Goal: Entertainment & Leisure: Consume media (video, audio)

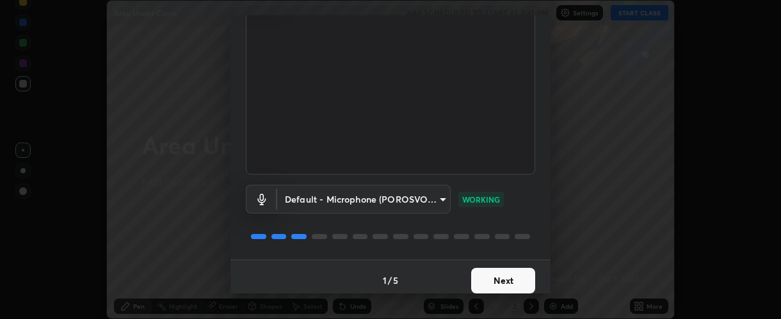
scroll to position [97, 0]
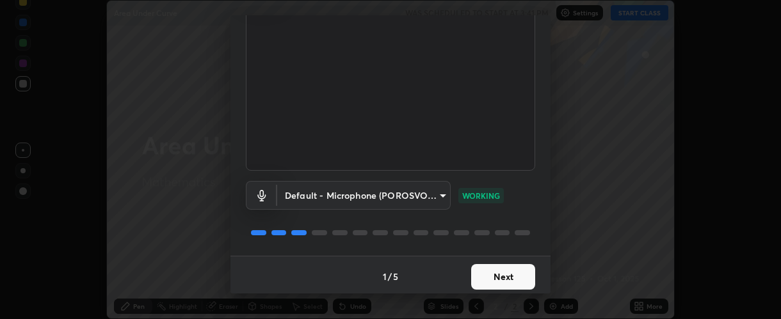
click at [497, 271] on button "Next" at bounding box center [503, 277] width 64 height 26
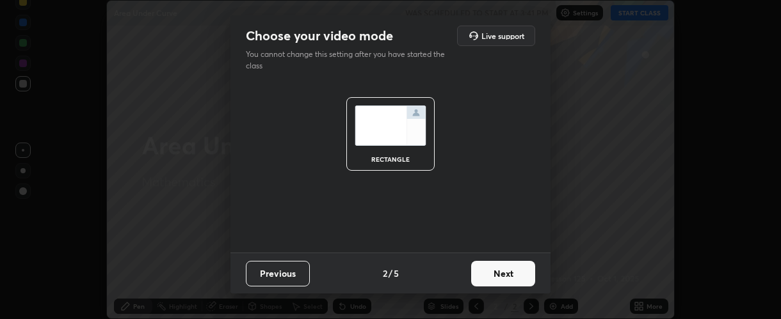
click at [494, 273] on button "Next" at bounding box center [503, 274] width 64 height 26
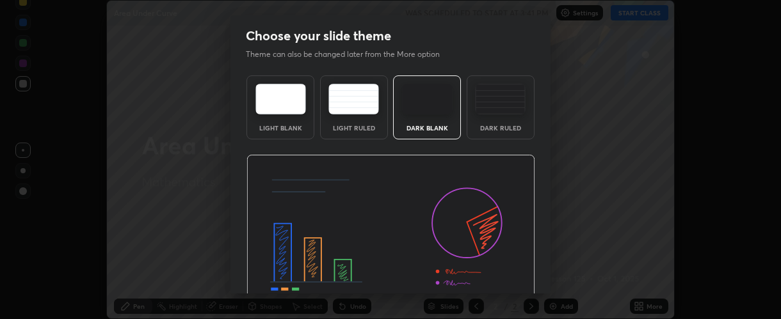
scroll to position [64, 0]
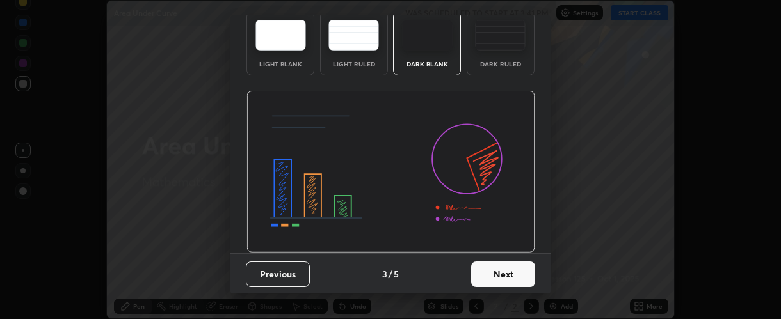
click at [489, 268] on button "Next" at bounding box center [503, 275] width 64 height 26
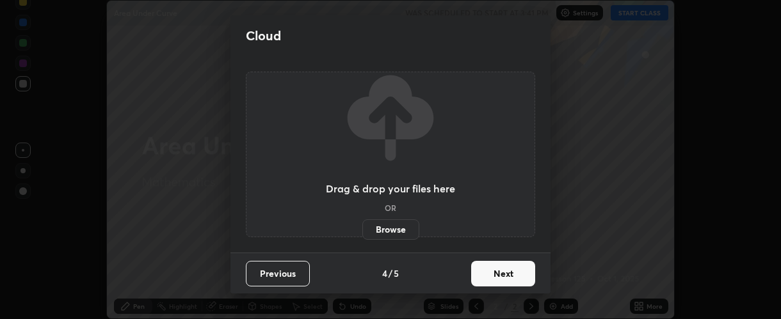
scroll to position [0, 0]
click at [490, 270] on button "Next" at bounding box center [503, 274] width 64 height 26
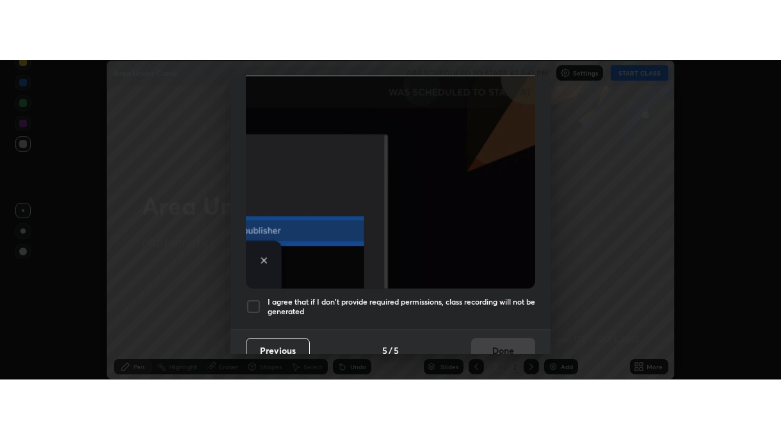
scroll to position [362, 0]
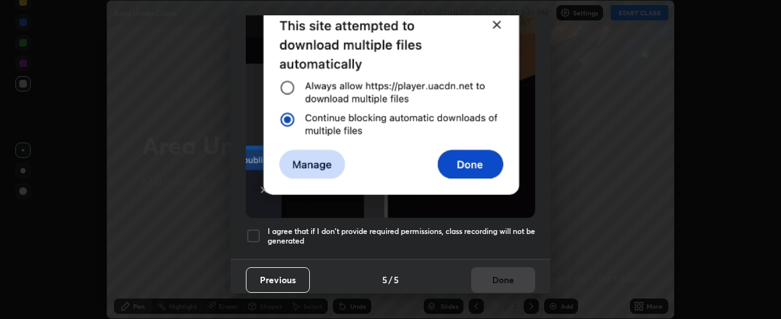
click at [290, 228] on h5 "I agree that if I don't provide required permissions, class recording will not …" at bounding box center [402, 237] width 268 height 20
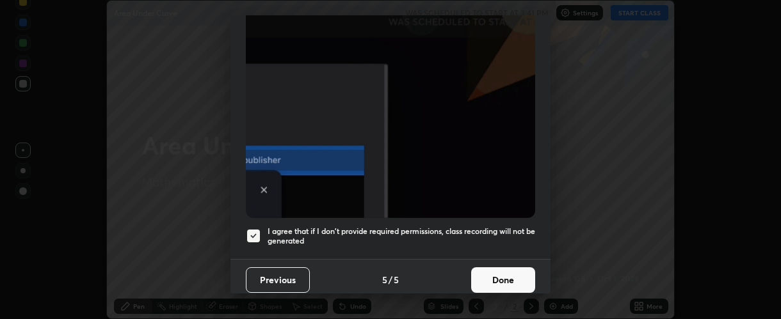
click at [492, 271] on button "Done" at bounding box center [503, 281] width 64 height 26
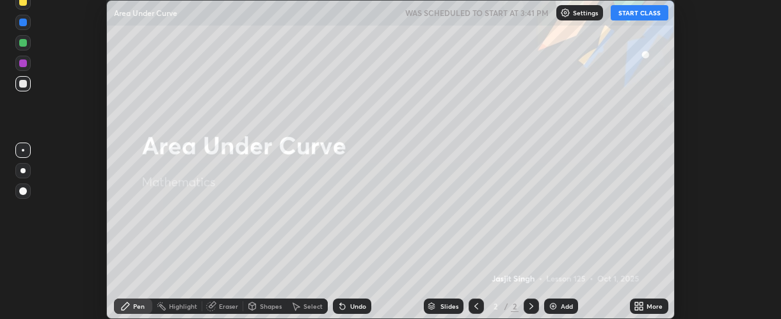
click at [620, 15] on button "START CLASS" at bounding box center [640, 12] width 58 height 15
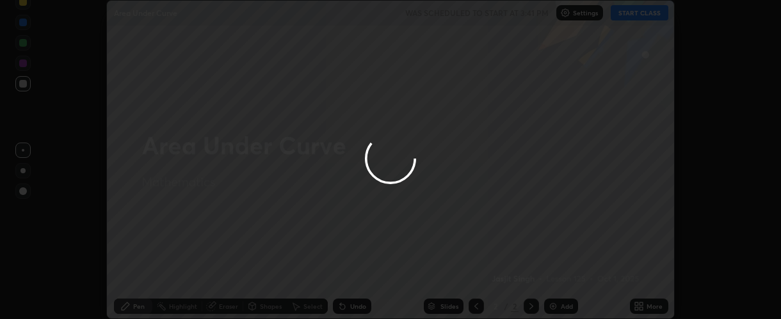
click at [647, 303] on div at bounding box center [390, 159] width 781 height 319
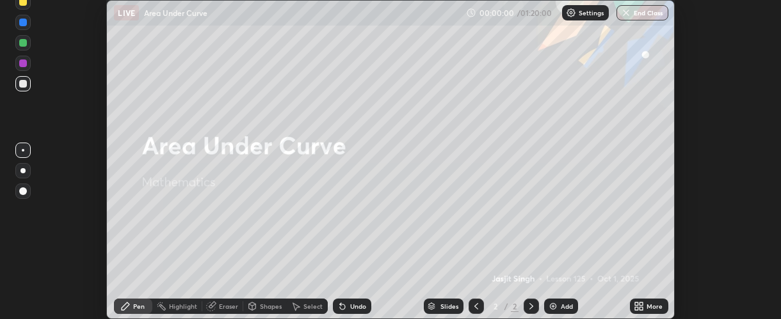
click at [642, 304] on icon at bounding box center [641, 304] width 3 height 3
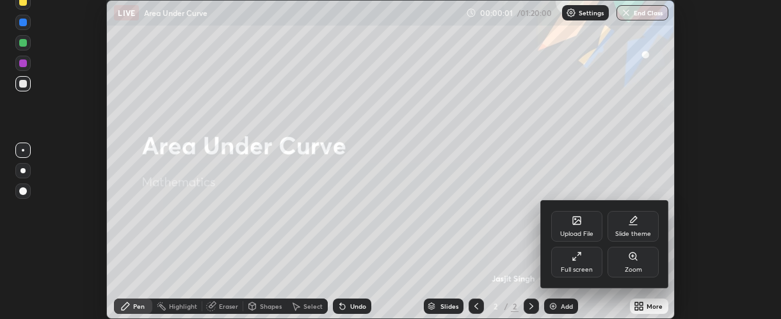
click at [589, 270] on div "Full screen" at bounding box center [577, 270] width 32 height 6
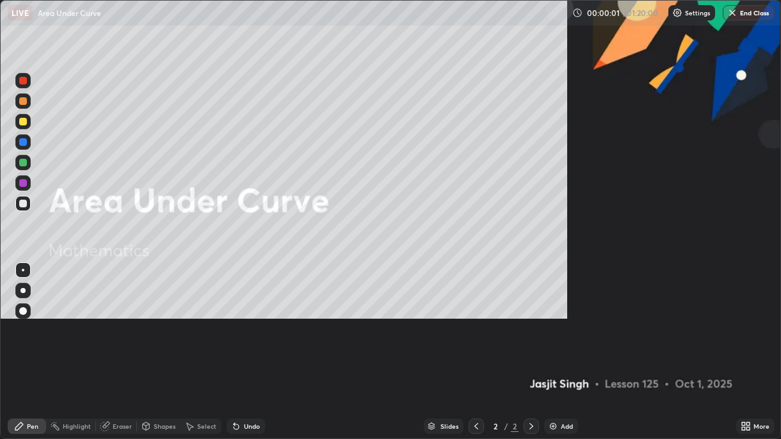
scroll to position [439, 781]
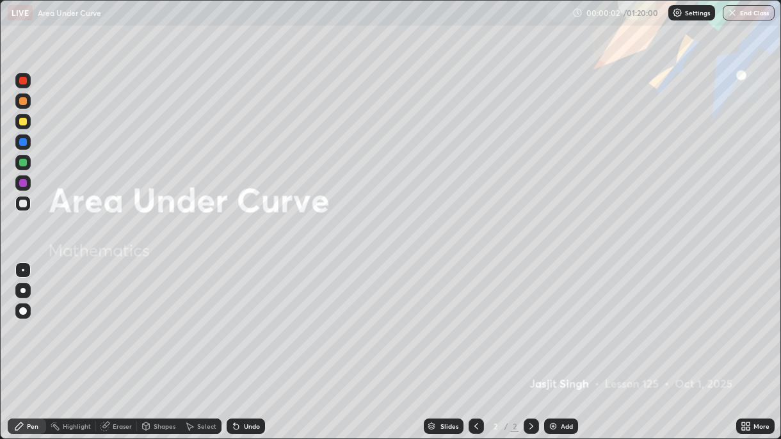
click at [556, 319] on img at bounding box center [553, 426] width 10 height 10
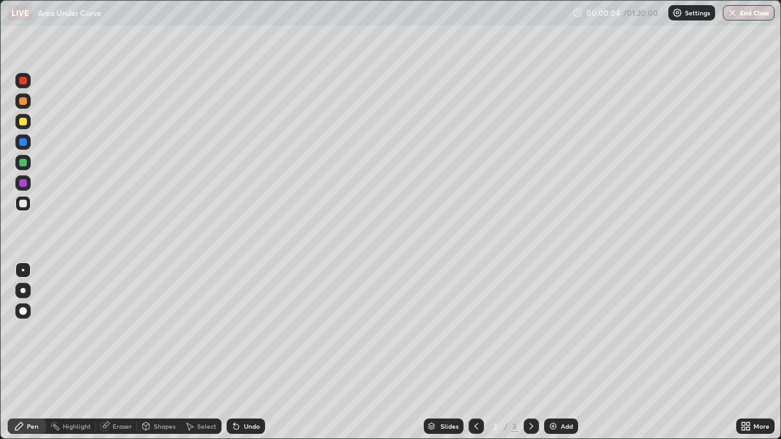
click at [24, 291] on div at bounding box center [22, 290] width 5 height 5
click at [25, 182] on div at bounding box center [23, 183] width 8 height 8
click at [22, 124] on div at bounding box center [23, 122] width 8 height 8
click at [22, 102] on div at bounding box center [23, 101] width 8 height 8
click at [245, 319] on div "Undo" at bounding box center [246, 426] width 38 height 15
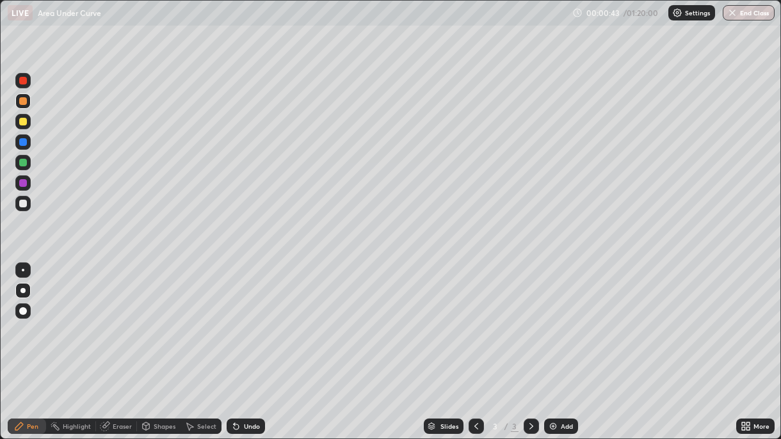
click at [250, 319] on div "Undo" at bounding box center [246, 426] width 38 height 15
click at [23, 166] on div at bounding box center [23, 163] width 8 height 8
click at [23, 101] on div at bounding box center [23, 101] width 8 height 8
click at [22, 123] on div at bounding box center [23, 122] width 8 height 8
click at [250, 319] on div "Undo" at bounding box center [252, 426] width 16 height 6
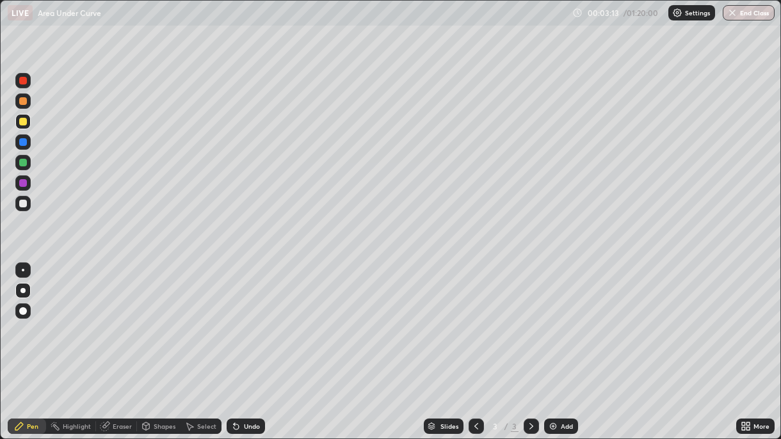
click at [252, 319] on div "Undo" at bounding box center [246, 426] width 38 height 15
click at [23, 204] on div at bounding box center [23, 204] width 8 height 8
click at [254, 319] on div "Undo" at bounding box center [246, 426] width 38 height 15
click at [255, 319] on div "Undo" at bounding box center [252, 426] width 16 height 6
click at [253, 319] on div "Undo" at bounding box center [246, 426] width 38 height 15
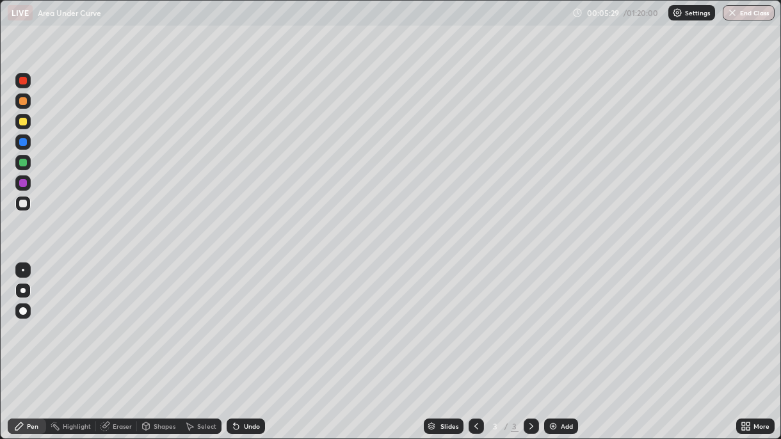
click at [26, 182] on div at bounding box center [23, 183] width 8 height 8
click at [251, 319] on div "Undo" at bounding box center [244, 427] width 44 height 26
click at [254, 319] on div "Undo" at bounding box center [246, 426] width 38 height 15
click at [22, 166] on div at bounding box center [23, 163] width 8 height 8
click at [23, 142] on div at bounding box center [23, 142] width 8 height 8
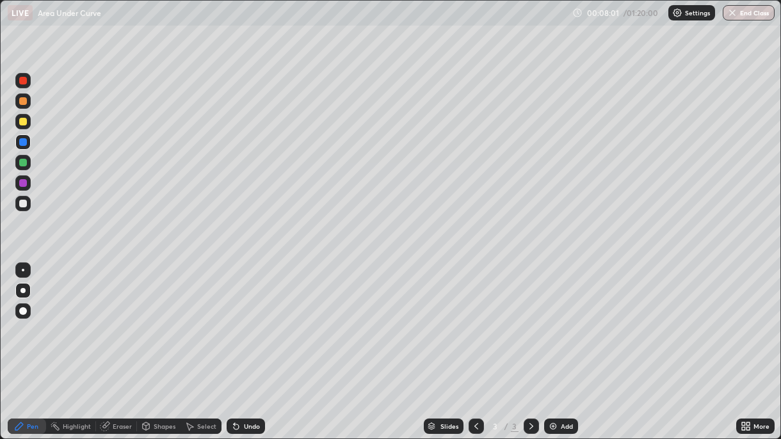
click at [24, 122] on div at bounding box center [23, 122] width 8 height 8
click at [247, 319] on div "Undo" at bounding box center [252, 426] width 16 height 6
click at [246, 319] on div "Undo" at bounding box center [252, 426] width 16 height 6
click at [247, 319] on div "Undo" at bounding box center [246, 426] width 38 height 15
click at [22, 185] on div at bounding box center [23, 183] width 8 height 8
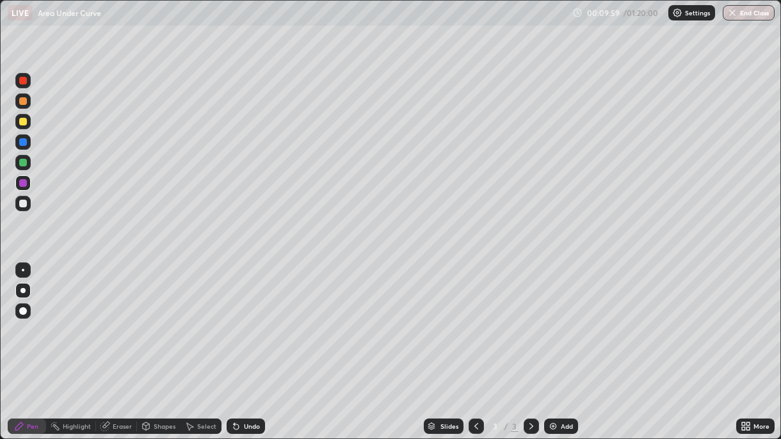
click at [252, 319] on div "Undo" at bounding box center [252, 426] width 16 height 6
click at [24, 161] on div at bounding box center [23, 163] width 8 height 8
click at [553, 319] on img at bounding box center [553, 426] width 10 height 10
click at [245, 319] on div "Undo" at bounding box center [246, 426] width 38 height 15
click at [26, 185] on div at bounding box center [23, 183] width 8 height 8
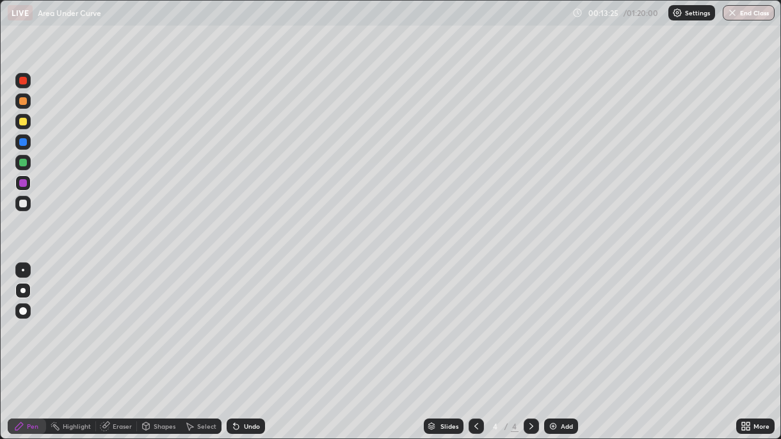
click at [251, 319] on div "Undo" at bounding box center [246, 426] width 38 height 15
click at [252, 319] on div "Undo" at bounding box center [246, 426] width 38 height 15
click at [24, 124] on div at bounding box center [23, 122] width 8 height 8
click at [24, 146] on div at bounding box center [23, 142] width 8 height 8
click at [250, 319] on div "Undo" at bounding box center [252, 426] width 16 height 6
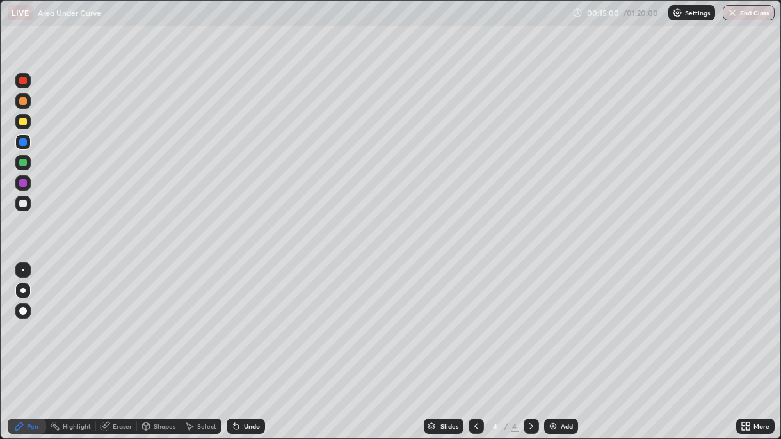
click at [247, 319] on div "Undo" at bounding box center [252, 426] width 16 height 6
click at [119, 319] on div "Eraser" at bounding box center [122, 426] width 19 height 6
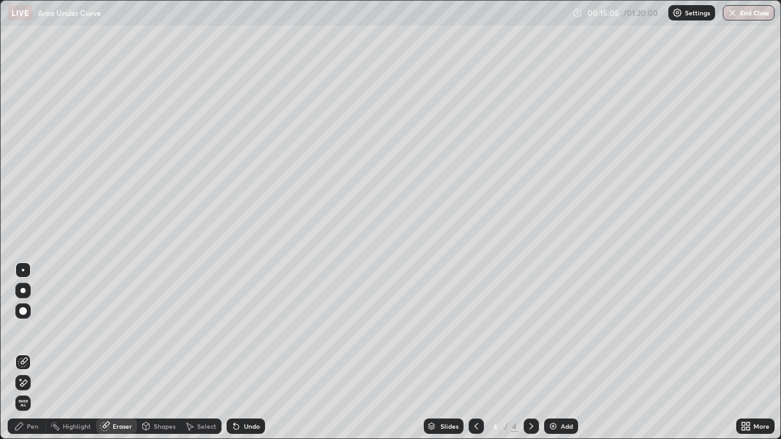
click at [37, 319] on div "Pen" at bounding box center [33, 426] width 12 height 6
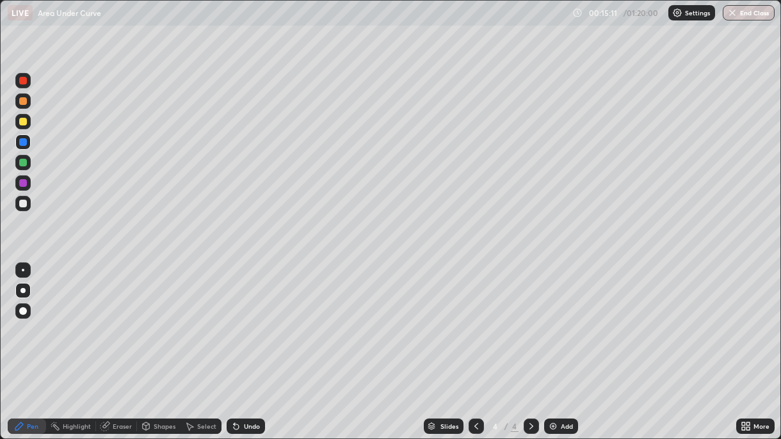
click at [256, 319] on div "Undo" at bounding box center [252, 426] width 16 height 6
click at [25, 183] on div at bounding box center [23, 183] width 8 height 8
click at [258, 319] on div "Undo" at bounding box center [246, 426] width 38 height 15
click at [255, 319] on div "Undo" at bounding box center [252, 426] width 16 height 6
click at [121, 319] on div "Eraser" at bounding box center [122, 426] width 19 height 6
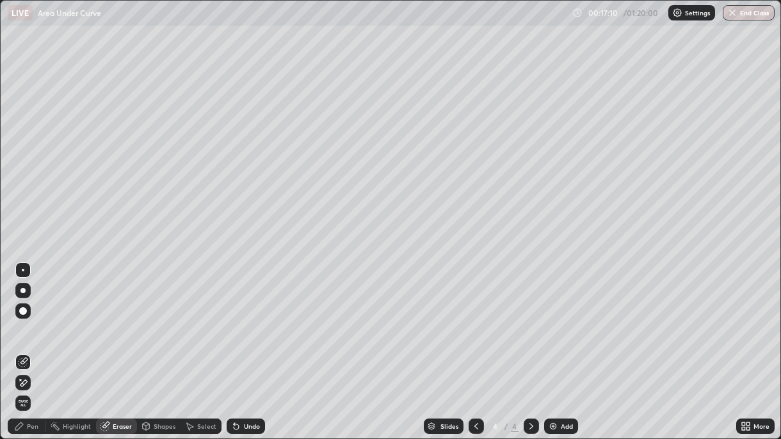
click at [37, 319] on div "Pen" at bounding box center [33, 426] width 12 height 6
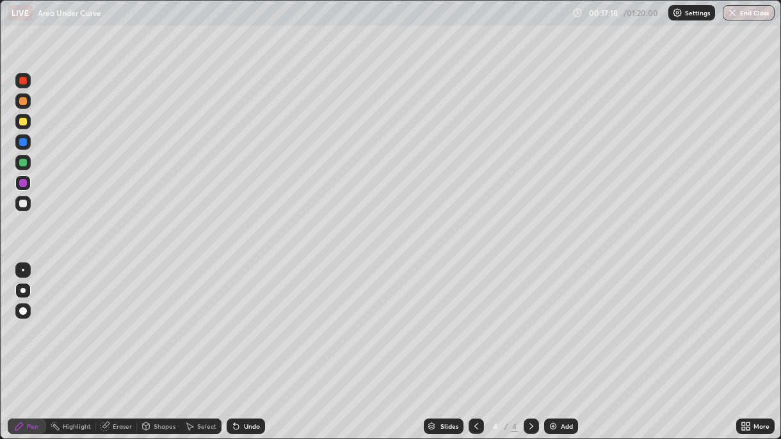
click at [24, 205] on div at bounding box center [23, 204] width 8 height 8
click at [474, 319] on icon at bounding box center [476, 426] width 10 height 10
click at [22, 185] on div at bounding box center [23, 183] width 8 height 8
click at [259, 319] on div "Undo" at bounding box center [246, 426] width 38 height 15
click at [551, 319] on img at bounding box center [553, 426] width 10 height 10
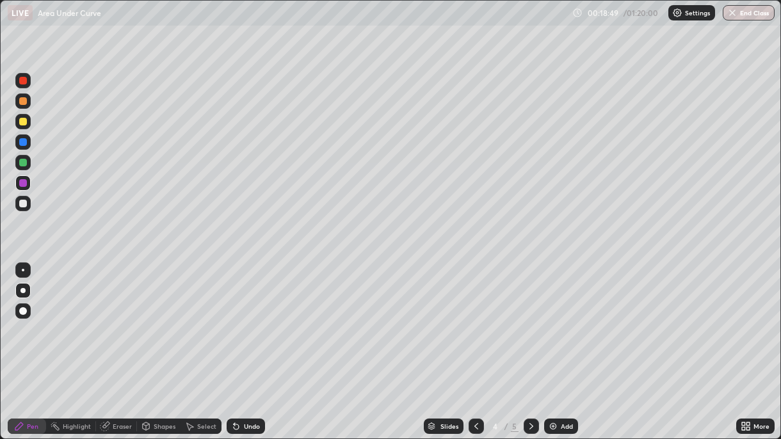
click at [26, 144] on div at bounding box center [23, 142] width 8 height 8
click at [23, 163] on div at bounding box center [23, 163] width 8 height 8
click at [23, 141] on div at bounding box center [23, 142] width 8 height 8
click at [252, 319] on div "Undo" at bounding box center [252, 426] width 16 height 6
click at [25, 121] on div at bounding box center [23, 122] width 8 height 8
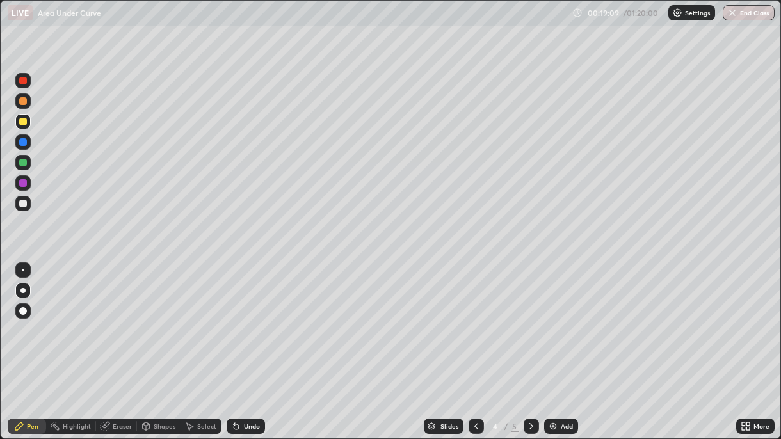
click at [234, 319] on icon at bounding box center [234, 423] width 1 height 1
click at [247, 319] on div "Undo" at bounding box center [252, 426] width 16 height 6
click at [245, 319] on div "Undo" at bounding box center [252, 426] width 16 height 6
click at [476, 319] on icon at bounding box center [476, 426] width 10 height 10
click at [529, 319] on icon at bounding box center [531, 426] width 10 height 10
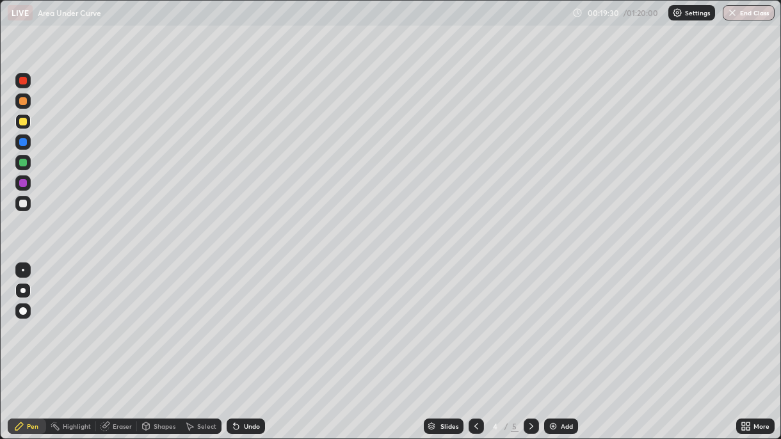
click at [529, 319] on icon at bounding box center [531, 426] width 10 height 10
click at [475, 319] on icon at bounding box center [476, 426] width 10 height 10
click at [474, 319] on icon at bounding box center [476, 426] width 10 height 10
click at [529, 319] on icon at bounding box center [531, 426] width 10 height 10
click at [24, 204] on div at bounding box center [23, 204] width 8 height 8
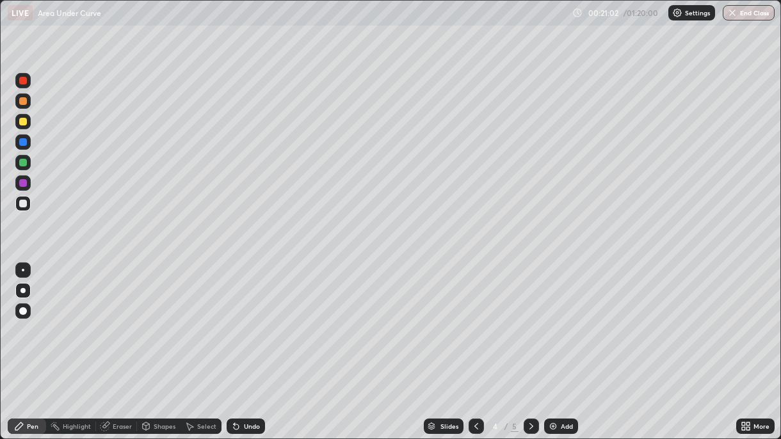
click at [529, 319] on icon at bounding box center [531, 426] width 10 height 10
click at [554, 319] on img at bounding box center [553, 426] width 10 height 10
click at [22, 122] on div at bounding box center [23, 122] width 8 height 8
click at [24, 105] on div at bounding box center [22, 100] width 15 height 15
click at [23, 124] on div at bounding box center [23, 122] width 8 height 8
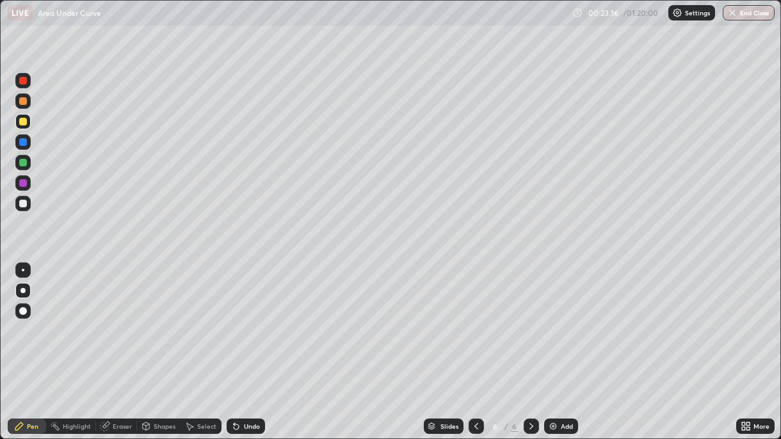
click at [21, 204] on div at bounding box center [23, 204] width 8 height 8
click at [115, 319] on div "Eraser" at bounding box center [122, 426] width 19 height 6
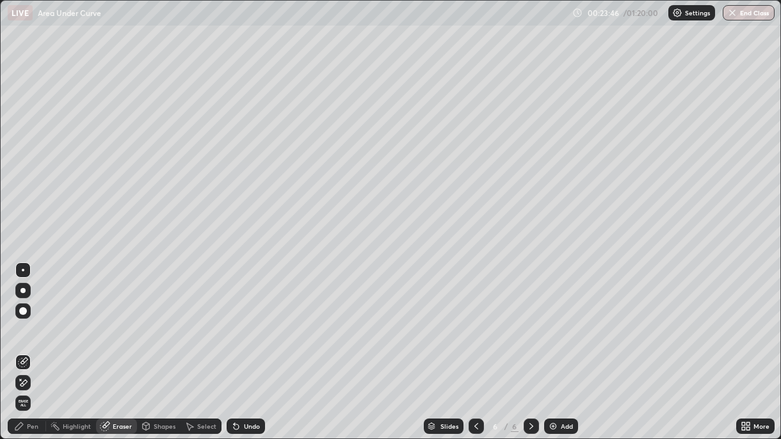
click at [34, 319] on div "Pen" at bounding box center [33, 426] width 12 height 6
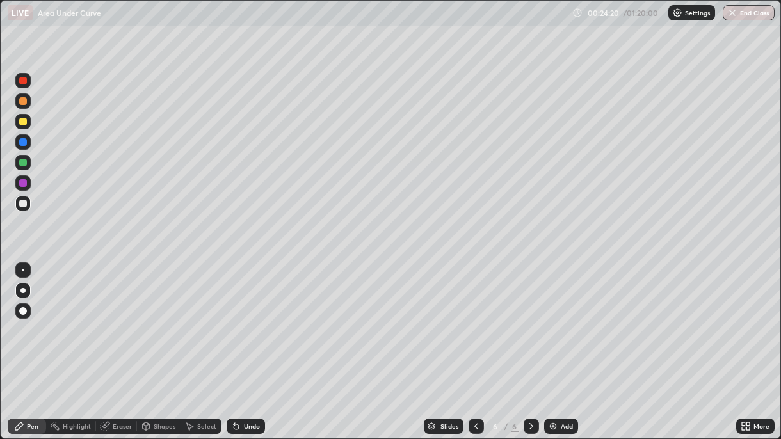
click at [26, 149] on div at bounding box center [22, 141] width 15 height 15
click at [241, 319] on div "Undo" at bounding box center [246, 426] width 38 height 15
click at [252, 319] on div "Undo" at bounding box center [246, 426] width 38 height 15
click at [256, 319] on div "Undo" at bounding box center [252, 426] width 16 height 6
click at [253, 319] on div "Undo" at bounding box center [252, 426] width 16 height 6
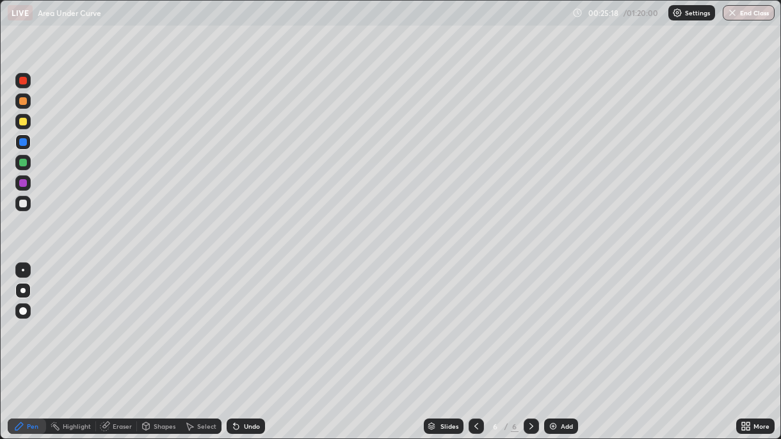
click at [247, 319] on div "Undo" at bounding box center [252, 426] width 16 height 6
click at [246, 319] on div "Undo" at bounding box center [252, 426] width 16 height 6
click at [24, 166] on div at bounding box center [23, 163] width 8 height 8
click at [239, 319] on div "Undo" at bounding box center [246, 426] width 38 height 15
click at [244, 319] on div "Undo" at bounding box center [252, 426] width 16 height 6
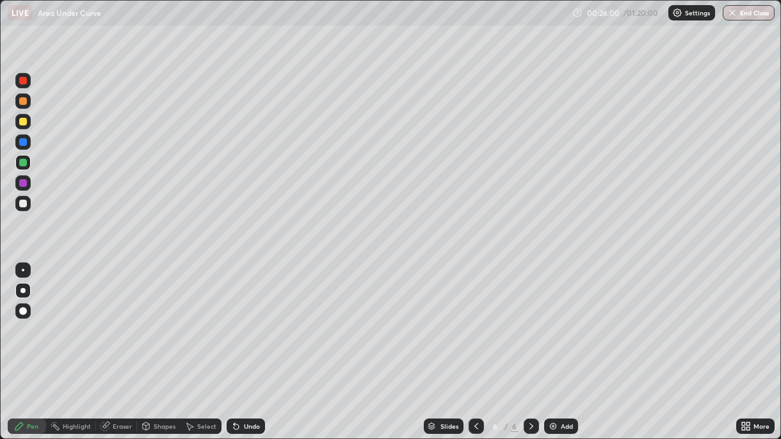
click at [241, 319] on div "Undo" at bounding box center [246, 426] width 38 height 15
click at [234, 319] on icon at bounding box center [234, 423] width 1 height 1
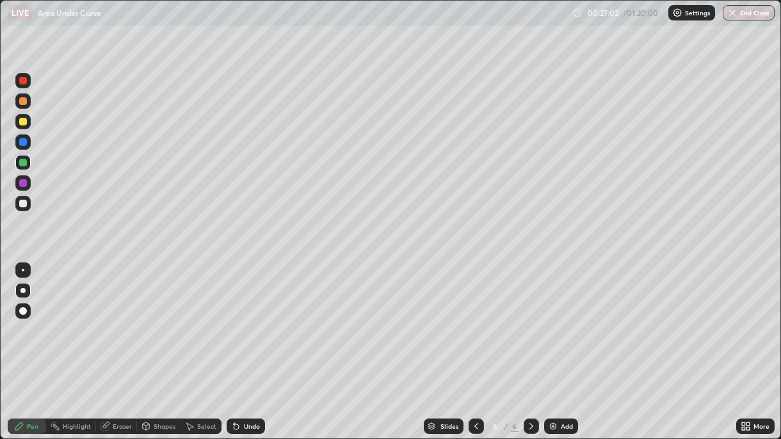
click at [245, 319] on div "Undo" at bounding box center [252, 426] width 16 height 6
click at [234, 319] on icon at bounding box center [236, 426] width 5 height 5
click at [25, 206] on div at bounding box center [23, 204] width 8 height 8
click at [24, 187] on div at bounding box center [23, 183] width 8 height 8
click at [120, 319] on div "Eraser" at bounding box center [122, 426] width 19 height 6
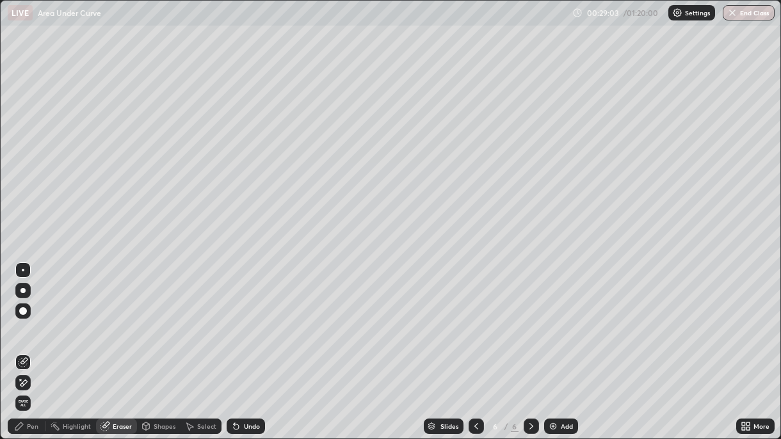
click at [27, 319] on div "Pen" at bounding box center [33, 426] width 12 height 6
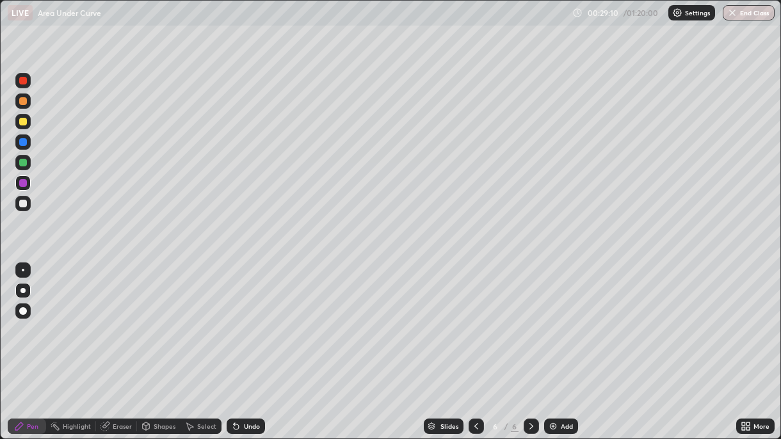
click at [25, 145] on div at bounding box center [23, 142] width 8 height 8
click at [24, 186] on div at bounding box center [23, 183] width 8 height 8
click at [240, 319] on div "Undo" at bounding box center [246, 426] width 38 height 15
click at [247, 319] on div "Undo" at bounding box center [246, 426] width 38 height 15
click at [250, 319] on div "Undo" at bounding box center [246, 426] width 38 height 15
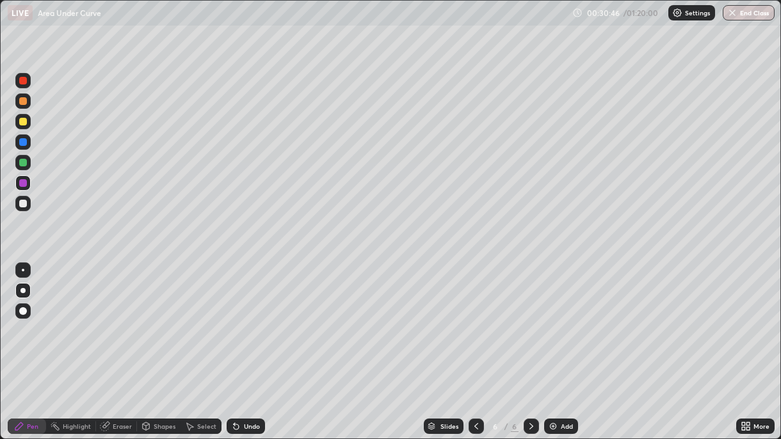
click at [20, 140] on div at bounding box center [23, 142] width 8 height 8
click at [247, 319] on div "Undo" at bounding box center [252, 426] width 16 height 6
click at [252, 319] on div "Undo" at bounding box center [252, 426] width 16 height 6
click at [254, 319] on div "Undo" at bounding box center [252, 426] width 16 height 6
click at [551, 319] on img at bounding box center [553, 426] width 10 height 10
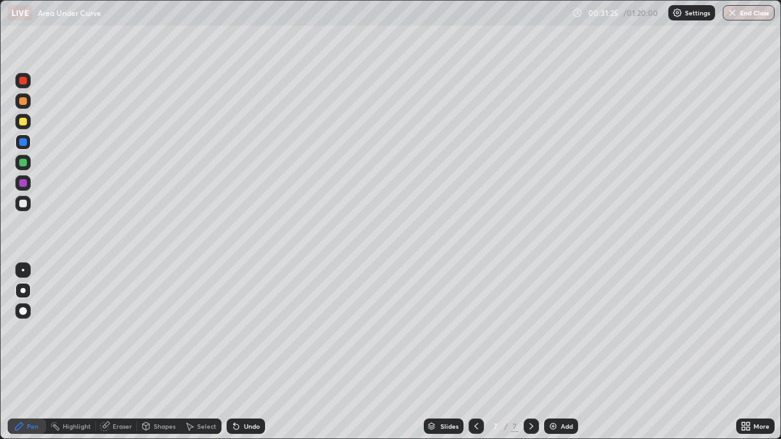
click at [474, 319] on icon at bounding box center [476, 426] width 4 height 6
click at [529, 319] on icon at bounding box center [531, 426] width 10 height 10
click at [474, 319] on icon at bounding box center [476, 426] width 10 height 10
click at [528, 319] on icon at bounding box center [531, 426] width 10 height 10
click at [475, 319] on icon at bounding box center [476, 426] width 4 height 6
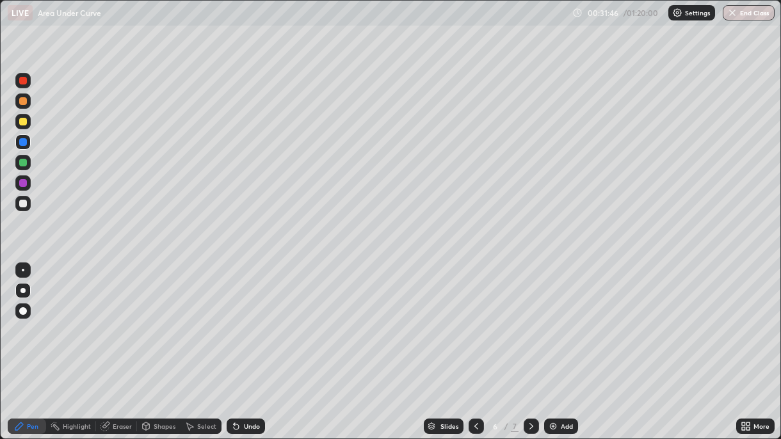
click at [531, 319] on icon at bounding box center [531, 426] width 10 height 10
click at [245, 319] on div "Undo" at bounding box center [252, 426] width 16 height 6
click at [244, 319] on div "Undo" at bounding box center [252, 426] width 16 height 6
click at [26, 122] on div at bounding box center [23, 122] width 8 height 8
click at [22, 163] on div at bounding box center [23, 163] width 8 height 8
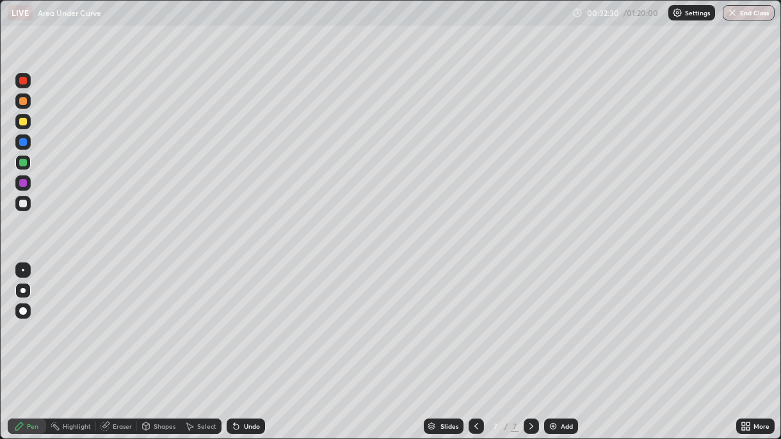
click at [255, 319] on div "Undo" at bounding box center [244, 427] width 44 height 26
click at [254, 319] on div "Undo" at bounding box center [246, 426] width 38 height 15
click at [22, 206] on div at bounding box center [23, 204] width 8 height 8
click at [245, 319] on div "Undo" at bounding box center [246, 426] width 38 height 15
click at [247, 319] on div "Undo" at bounding box center [252, 426] width 16 height 6
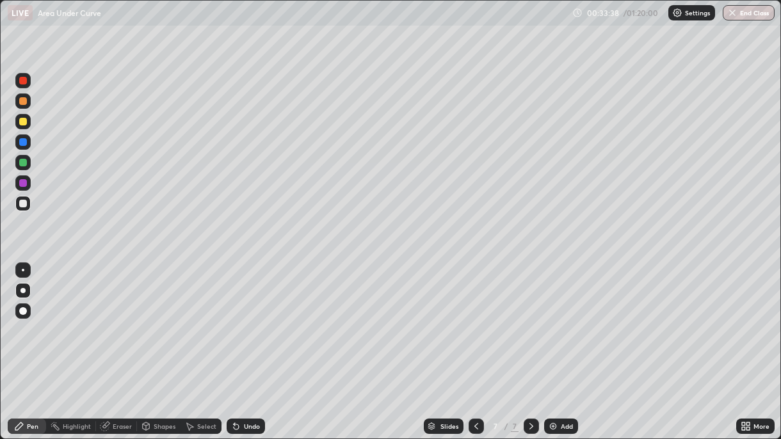
click at [245, 319] on div "Undo" at bounding box center [246, 426] width 38 height 15
click at [255, 319] on div "Undo" at bounding box center [246, 426] width 38 height 15
click at [257, 319] on div "Undo" at bounding box center [246, 426] width 38 height 15
click at [118, 319] on div "Eraser" at bounding box center [122, 426] width 19 height 6
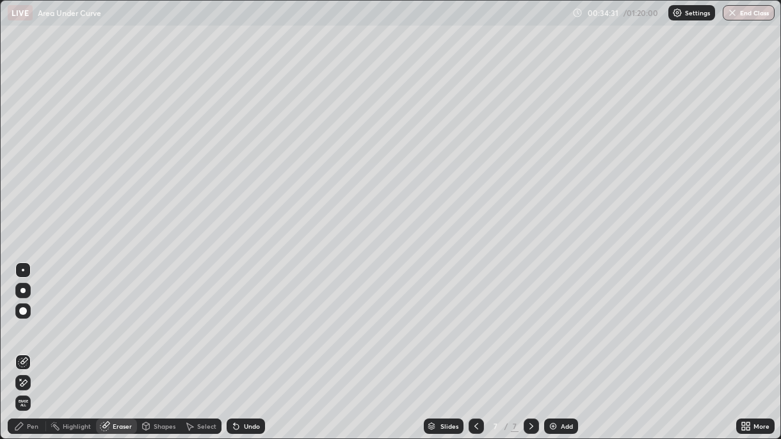
click at [36, 319] on div "Pen" at bounding box center [27, 426] width 38 height 15
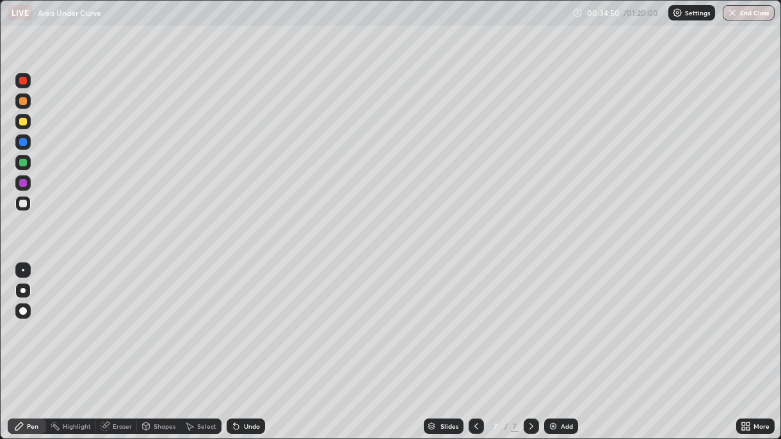
click at [473, 319] on icon at bounding box center [476, 426] width 10 height 10
click at [529, 319] on icon at bounding box center [531, 426] width 4 height 6
click at [474, 319] on icon at bounding box center [476, 426] width 10 height 10
click at [529, 319] on icon at bounding box center [531, 426] width 10 height 10
click at [121, 319] on div "Eraser" at bounding box center [122, 426] width 19 height 6
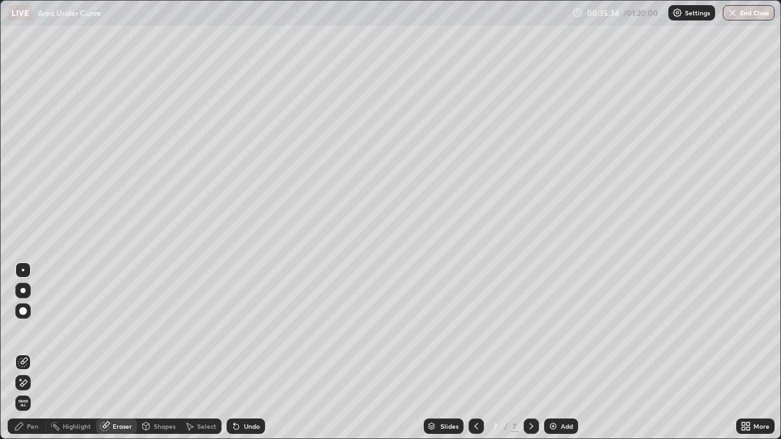
click at [32, 319] on div "Pen" at bounding box center [33, 426] width 12 height 6
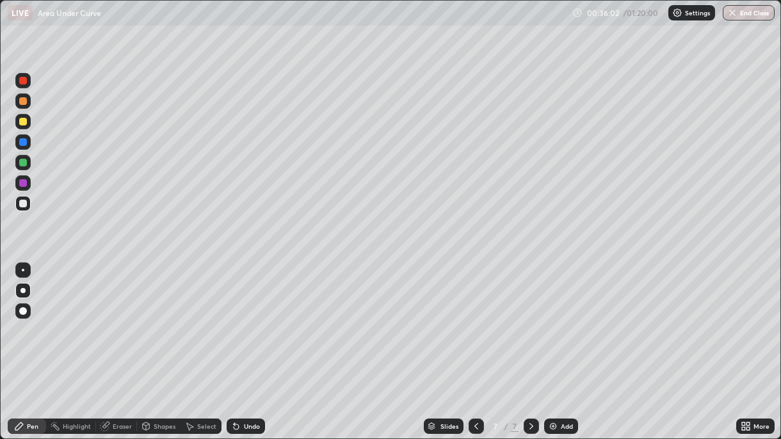
click at [554, 319] on img at bounding box center [553, 426] width 10 height 10
click at [472, 319] on icon at bounding box center [476, 426] width 10 height 10
click at [529, 319] on icon at bounding box center [531, 426] width 10 height 10
click at [247, 319] on div "Undo" at bounding box center [246, 426] width 38 height 15
click at [248, 319] on div "Undo" at bounding box center [252, 426] width 16 height 6
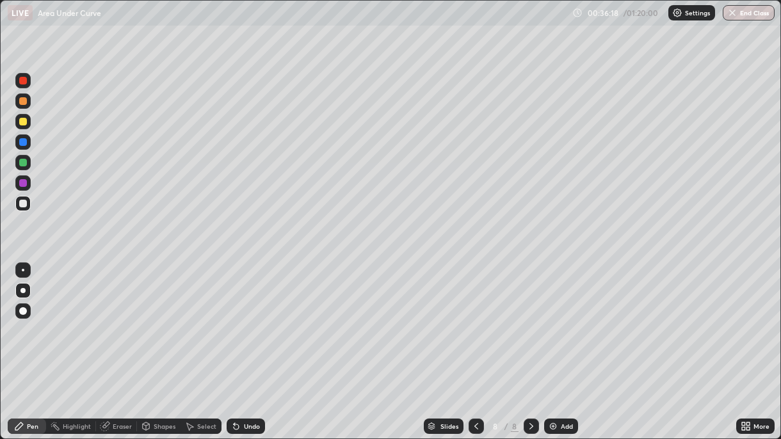
click at [251, 319] on div "Undo" at bounding box center [252, 426] width 16 height 6
click at [249, 319] on div "Undo" at bounding box center [246, 426] width 38 height 15
click at [474, 319] on icon at bounding box center [476, 426] width 4 height 6
click at [529, 319] on icon at bounding box center [531, 426] width 10 height 10
click at [473, 319] on icon at bounding box center [476, 426] width 10 height 10
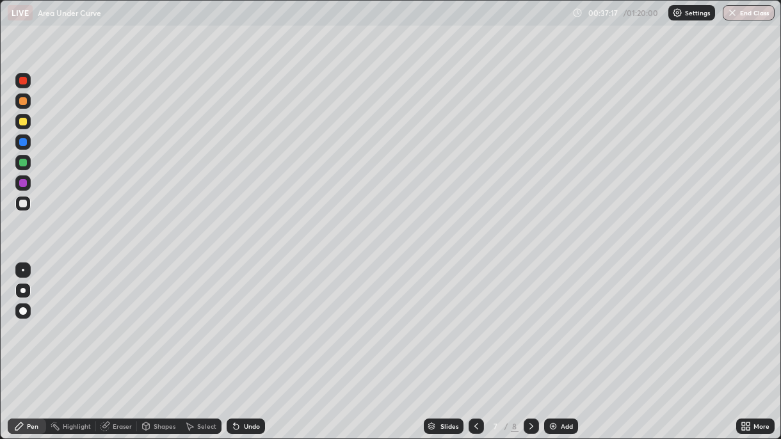
click at [474, 319] on icon at bounding box center [476, 426] width 10 height 10
click at [529, 319] on icon at bounding box center [531, 426] width 10 height 10
click at [526, 319] on div at bounding box center [531, 426] width 15 height 15
click at [471, 319] on icon at bounding box center [476, 426] width 10 height 10
click at [470, 319] on div at bounding box center [476, 426] width 15 height 15
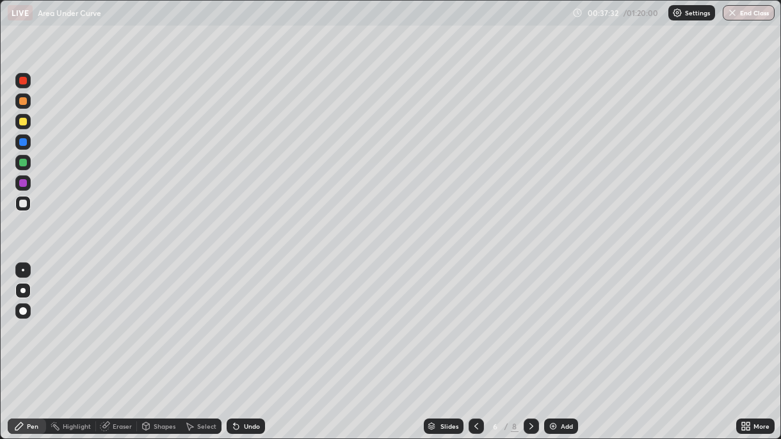
click at [528, 319] on icon at bounding box center [531, 426] width 10 height 10
click at [529, 319] on icon at bounding box center [531, 426] width 10 height 10
click at [476, 319] on icon at bounding box center [476, 426] width 10 height 10
click at [475, 319] on icon at bounding box center [476, 426] width 10 height 10
click at [531, 319] on icon at bounding box center [531, 426] width 10 height 10
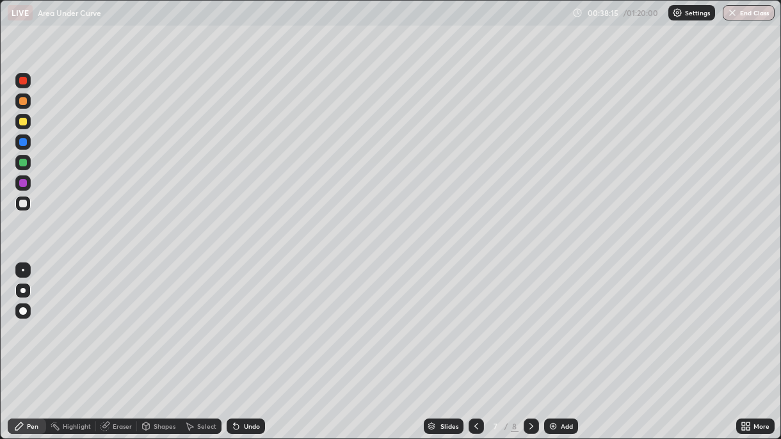
click at [529, 319] on icon at bounding box center [531, 426] width 10 height 10
click at [476, 319] on icon at bounding box center [476, 426] width 10 height 10
click at [475, 319] on icon at bounding box center [476, 426] width 4 height 6
click at [529, 319] on icon at bounding box center [531, 426] width 10 height 10
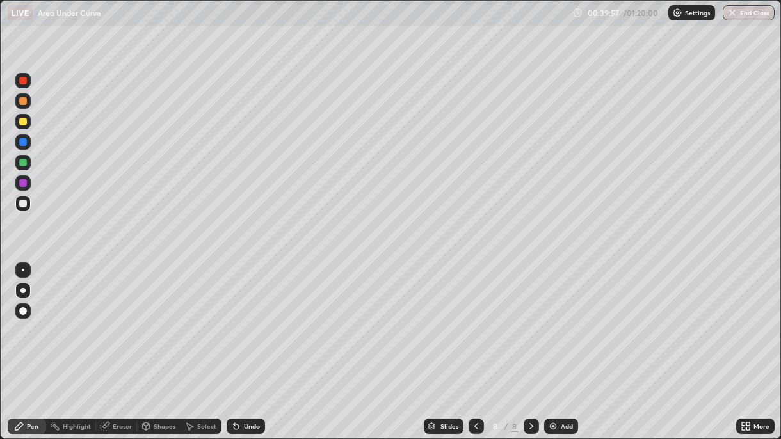
click at [554, 319] on img at bounding box center [553, 426] width 10 height 10
click at [474, 319] on icon at bounding box center [476, 426] width 10 height 10
click at [529, 319] on icon at bounding box center [531, 426] width 10 height 10
click at [476, 319] on icon at bounding box center [476, 426] width 10 height 10
click at [524, 319] on div at bounding box center [531, 426] width 15 height 15
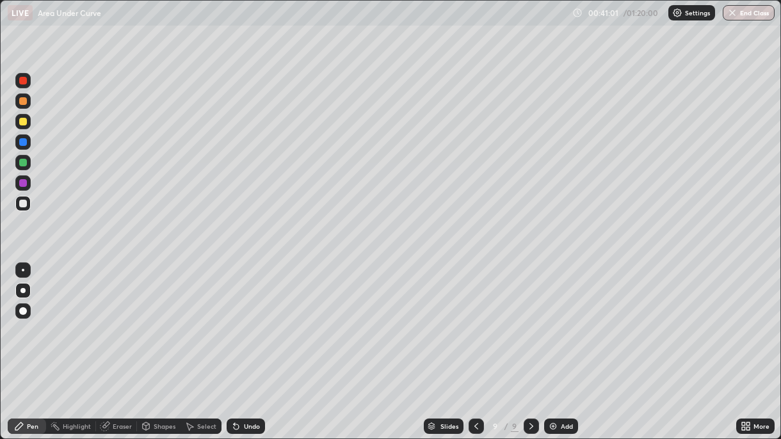
click at [250, 319] on div "Undo" at bounding box center [252, 426] width 16 height 6
click at [248, 319] on div "Undo" at bounding box center [252, 426] width 16 height 6
click at [247, 319] on div "Undo" at bounding box center [252, 426] width 16 height 6
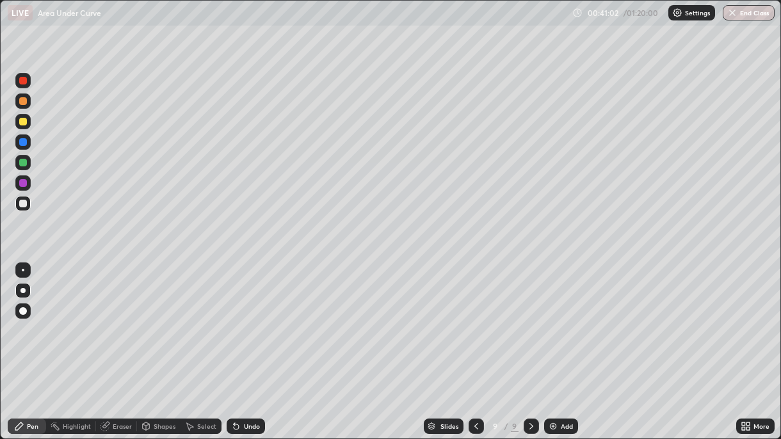
click at [247, 319] on div "Undo" at bounding box center [252, 426] width 16 height 6
click at [25, 165] on div at bounding box center [23, 163] width 8 height 8
click at [474, 319] on icon at bounding box center [476, 426] width 10 height 10
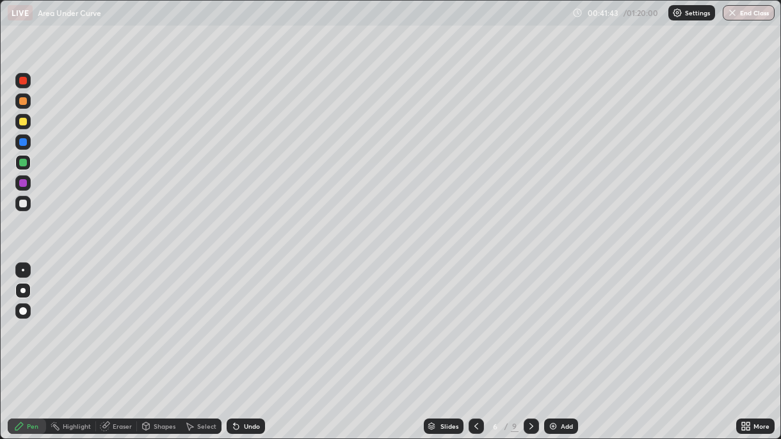
click at [529, 319] on icon at bounding box center [531, 426] width 10 height 10
click at [528, 319] on icon at bounding box center [531, 426] width 10 height 10
click at [256, 319] on div "Undo" at bounding box center [252, 426] width 16 height 6
click at [255, 319] on div "Undo" at bounding box center [252, 426] width 16 height 6
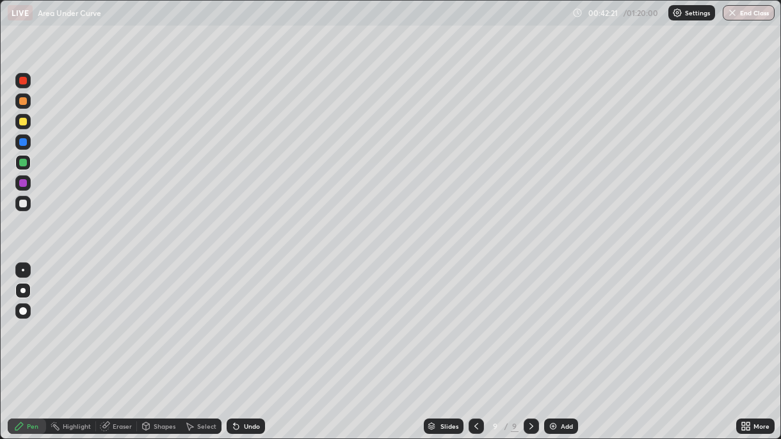
click at [256, 319] on div "Undo" at bounding box center [246, 426] width 38 height 15
click at [258, 319] on div "Undo" at bounding box center [246, 426] width 38 height 15
click at [22, 184] on div at bounding box center [23, 183] width 8 height 8
click at [247, 319] on div "Undo" at bounding box center [246, 426] width 38 height 15
click at [254, 319] on div "Undo" at bounding box center [246, 426] width 38 height 15
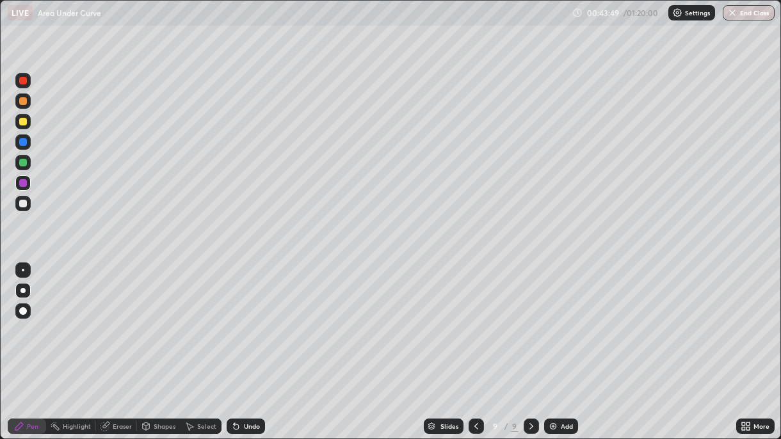
click at [260, 319] on div "Undo" at bounding box center [246, 426] width 38 height 15
click at [257, 319] on div "Undo" at bounding box center [252, 426] width 16 height 6
click at [259, 319] on div "Undo" at bounding box center [246, 426] width 38 height 15
click at [558, 319] on div "Add" at bounding box center [561, 426] width 34 height 15
click at [22, 100] on div at bounding box center [23, 101] width 8 height 8
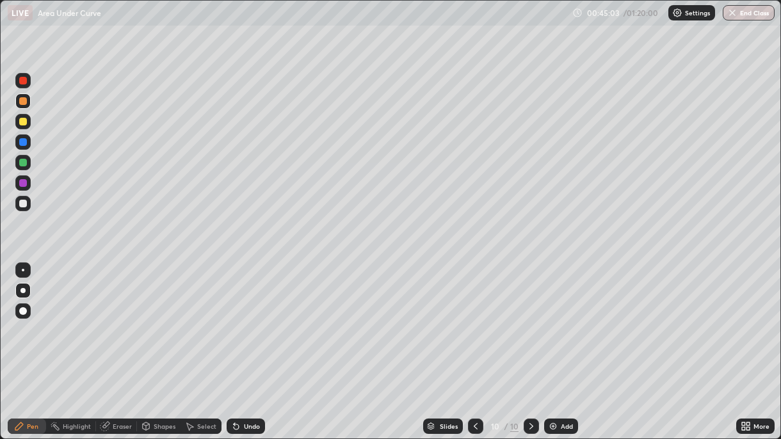
click at [241, 319] on div "Undo" at bounding box center [246, 426] width 38 height 15
click at [23, 142] on div at bounding box center [23, 142] width 8 height 8
click at [258, 319] on div "Undo" at bounding box center [246, 426] width 38 height 15
click at [23, 185] on div at bounding box center [23, 183] width 8 height 8
click at [23, 163] on div at bounding box center [23, 163] width 8 height 8
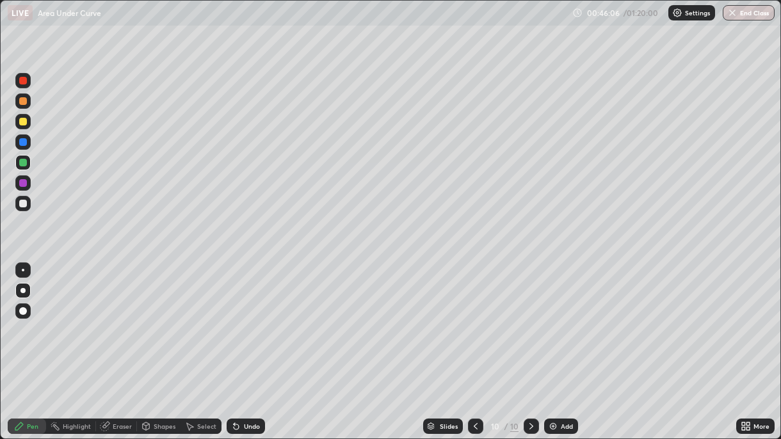
click at [252, 319] on div "Undo" at bounding box center [252, 426] width 16 height 6
click at [22, 149] on div at bounding box center [22, 141] width 15 height 15
click at [25, 104] on div at bounding box center [23, 101] width 8 height 8
click at [22, 182] on div at bounding box center [23, 183] width 8 height 8
click at [239, 319] on icon at bounding box center [236, 426] width 10 height 10
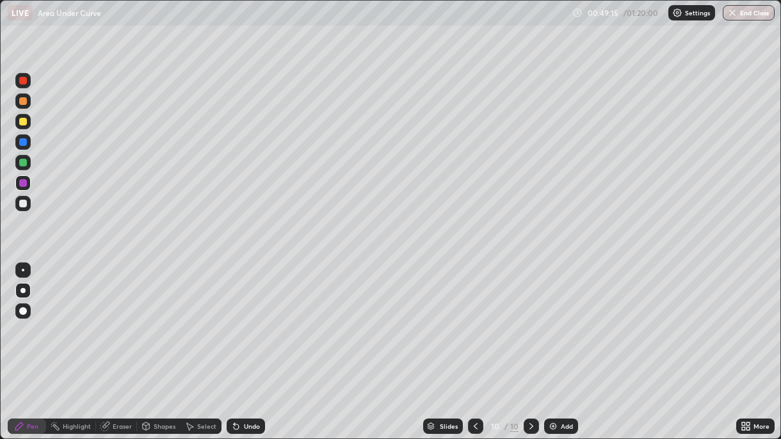
click at [244, 319] on div "Undo" at bounding box center [252, 426] width 16 height 6
click at [26, 124] on div at bounding box center [23, 122] width 8 height 8
click at [241, 319] on div "Undo" at bounding box center [246, 426] width 38 height 15
click at [23, 204] on div at bounding box center [23, 204] width 8 height 8
click at [554, 319] on img at bounding box center [553, 426] width 10 height 10
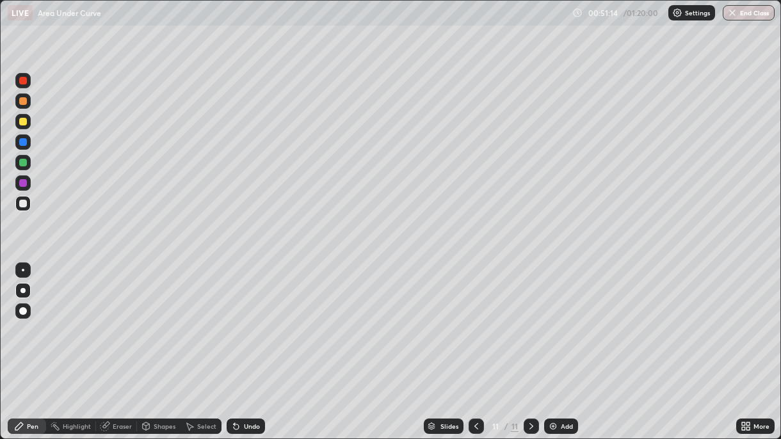
click at [22, 102] on div at bounding box center [23, 101] width 8 height 8
click at [24, 124] on div at bounding box center [23, 122] width 8 height 8
click at [25, 165] on div at bounding box center [23, 163] width 8 height 8
click at [23, 104] on div at bounding box center [23, 101] width 8 height 8
click at [22, 165] on div at bounding box center [23, 163] width 8 height 8
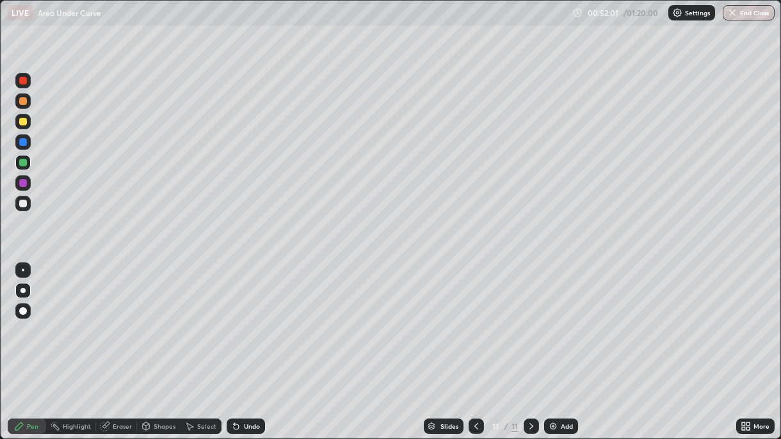
click at [26, 124] on div at bounding box center [23, 122] width 8 height 8
click at [22, 204] on div at bounding box center [23, 204] width 8 height 8
click at [242, 319] on div "Undo" at bounding box center [246, 426] width 38 height 15
click at [240, 319] on div "Undo" at bounding box center [246, 426] width 38 height 15
click at [26, 184] on div at bounding box center [23, 183] width 8 height 8
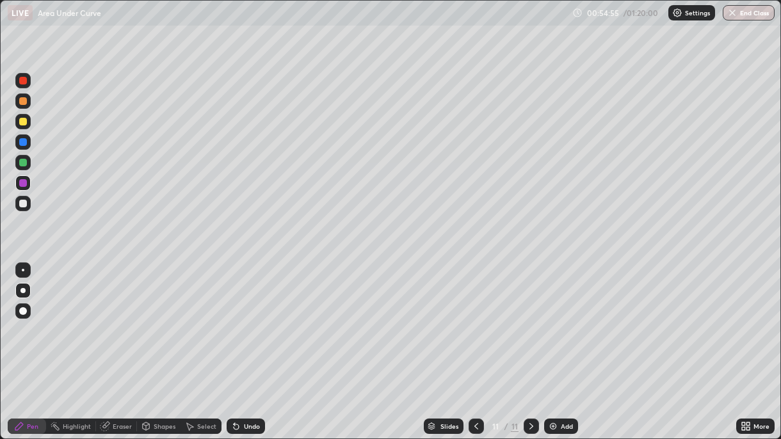
click at [253, 319] on div "Undo" at bounding box center [246, 426] width 38 height 15
click at [255, 319] on div "Undo" at bounding box center [252, 426] width 16 height 6
click at [248, 319] on div "Undo" at bounding box center [252, 426] width 16 height 6
click at [251, 319] on div "Undo" at bounding box center [252, 426] width 16 height 6
click at [252, 319] on div "Undo" at bounding box center [252, 426] width 16 height 6
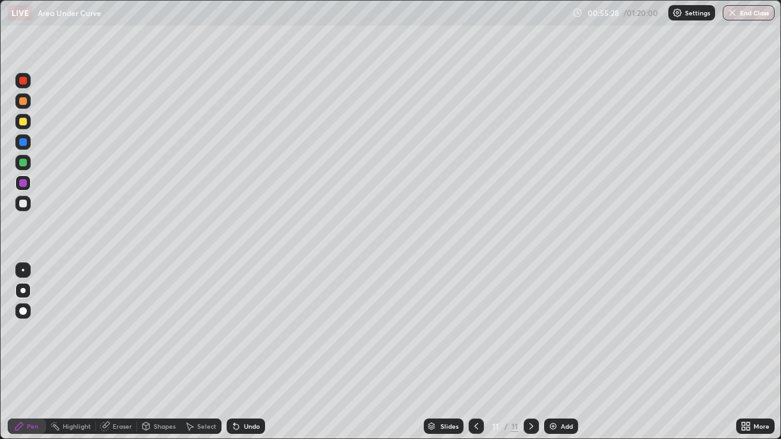
click at [252, 319] on div "Undo" at bounding box center [252, 426] width 16 height 6
click at [26, 204] on div at bounding box center [23, 204] width 8 height 8
click at [250, 319] on div "Undo" at bounding box center [252, 426] width 16 height 6
click at [254, 319] on div "Undo" at bounding box center [252, 426] width 16 height 6
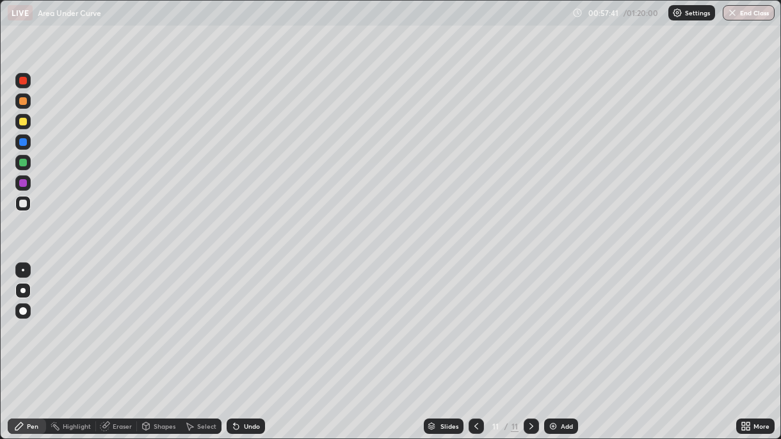
click at [254, 319] on div "Undo" at bounding box center [252, 426] width 16 height 6
click at [257, 319] on div "Undo" at bounding box center [252, 426] width 16 height 6
click at [255, 319] on div "Undo" at bounding box center [246, 426] width 38 height 15
click at [244, 319] on div "Undo" at bounding box center [252, 426] width 16 height 6
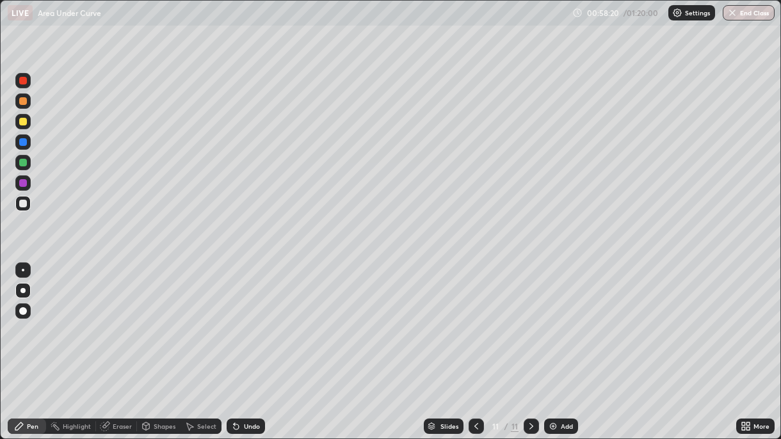
click at [117, 319] on div "Eraser" at bounding box center [122, 426] width 19 height 6
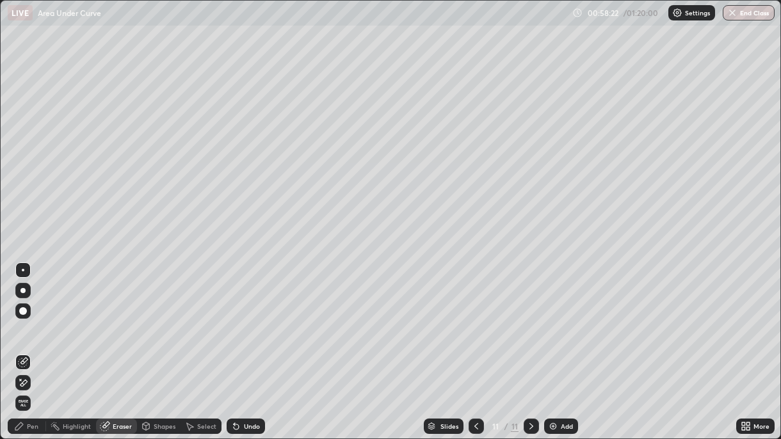
click at [27, 319] on div "Pen" at bounding box center [33, 426] width 12 height 6
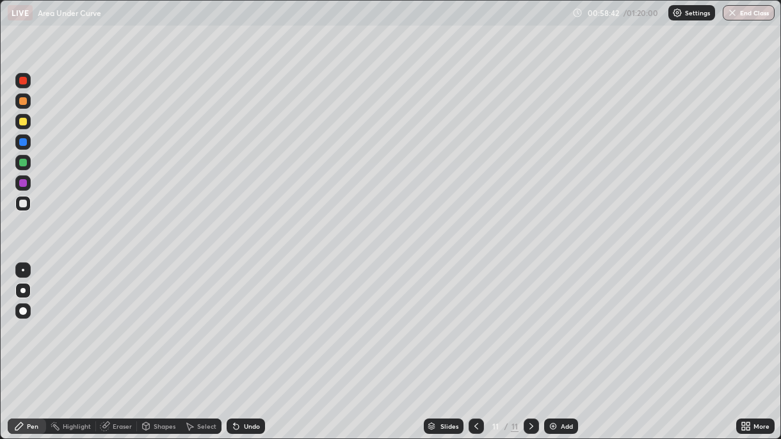
click at [233, 319] on div "Undo" at bounding box center [246, 426] width 38 height 15
click at [240, 319] on div "Undo" at bounding box center [246, 426] width 38 height 15
click at [234, 319] on icon at bounding box center [234, 423] width 1 height 1
click at [31, 145] on div at bounding box center [23, 142] width 20 height 20
click at [23, 200] on div at bounding box center [23, 204] width 8 height 8
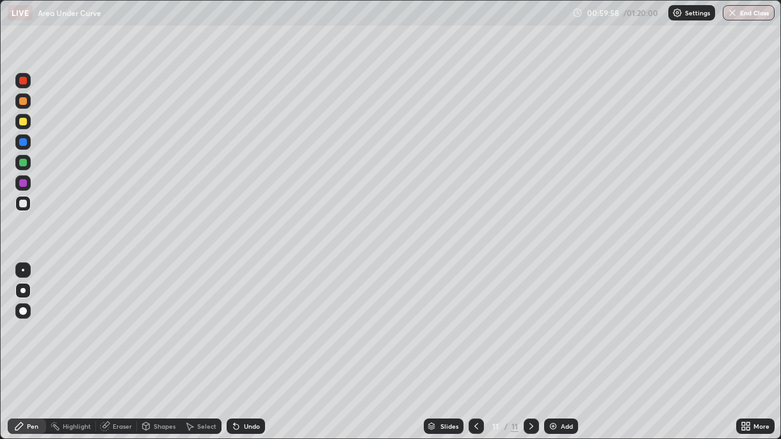
click at [245, 319] on div "Undo" at bounding box center [246, 426] width 38 height 15
click at [558, 319] on div "Add" at bounding box center [561, 426] width 34 height 15
click at [474, 319] on icon at bounding box center [476, 426] width 10 height 10
click at [529, 319] on icon at bounding box center [531, 426] width 10 height 10
click at [252, 319] on div "Undo" at bounding box center [246, 426] width 38 height 15
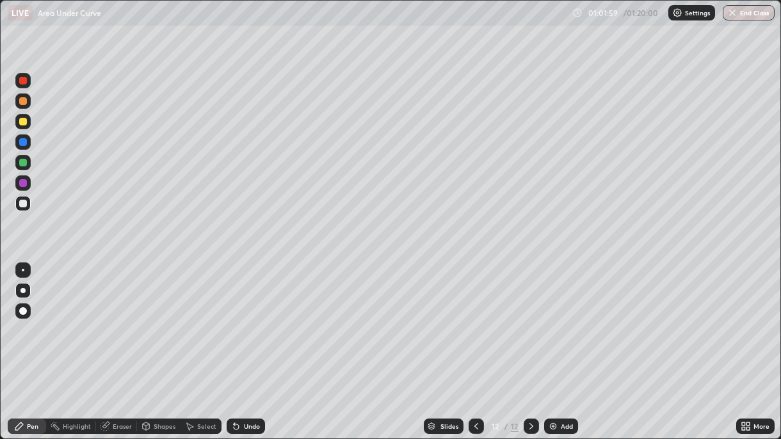
click at [250, 319] on div "Undo" at bounding box center [252, 426] width 16 height 6
click at [249, 319] on div "Undo" at bounding box center [252, 426] width 16 height 6
click at [251, 319] on div "Undo" at bounding box center [252, 426] width 16 height 6
click at [114, 319] on div "Eraser" at bounding box center [122, 426] width 19 height 6
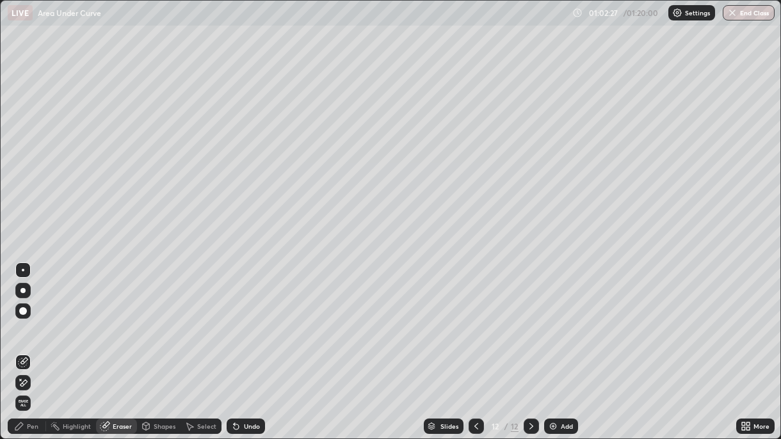
click at [474, 319] on icon at bounding box center [476, 426] width 10 height 10
click at [35, 319] on div "Pen" at bounding box center [33, 426] width 12 height 6
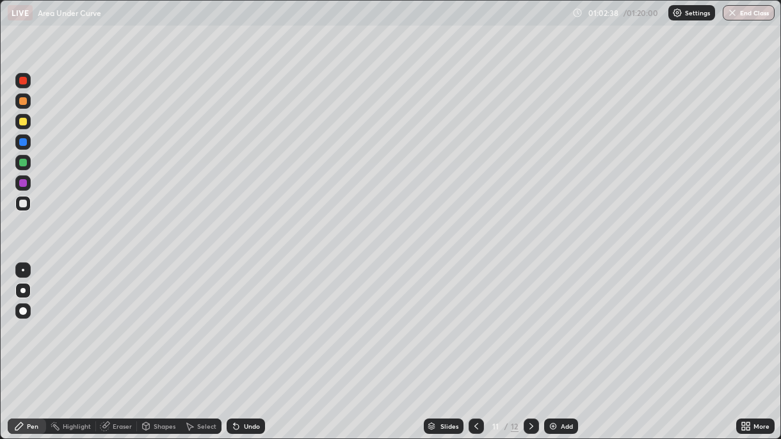
click at [529, 319] on icon at bounding box center [531, 426] width 10 height 10
click at [117, 319] on div "Eraser" at bounding box center [122, 426] width 19 height 6
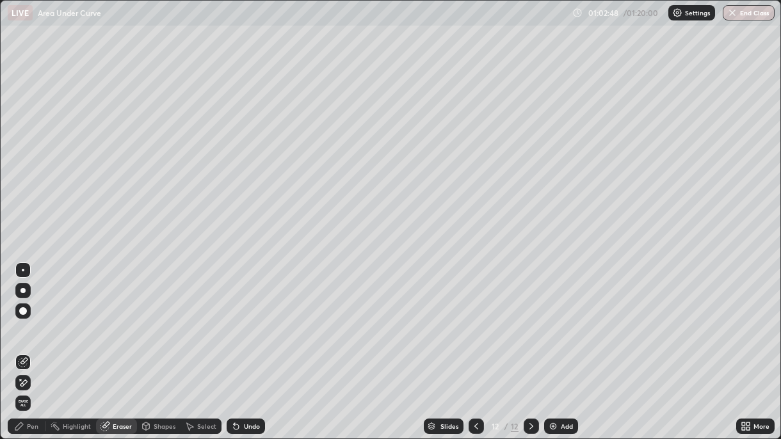
click at [32, 319] on div "Pen" at bounding box center [33, 426] width 12 height 6
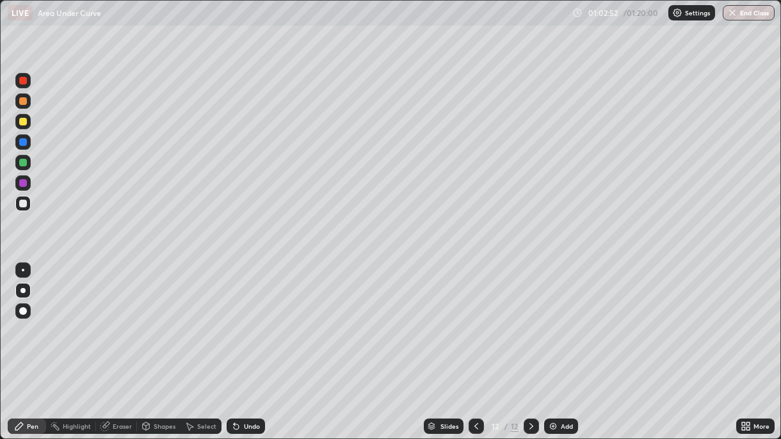
click at [119, 319] on div "Eraser" at bounding box center [122, 426] width 19 height 6
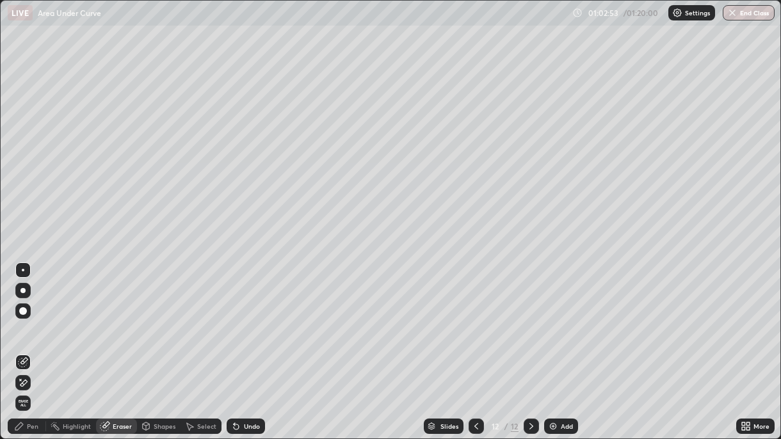
click at [25, 319] on icon at bounding box center [23, 383] width 10 height 11
click at [28, 319] on div "Pen" at bounding box center [33, 426] width 12 height 6
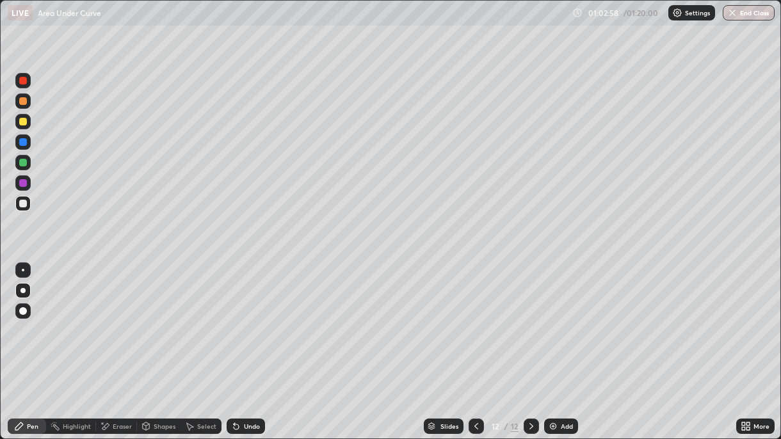
click at [244, 319] on div "Undo" at bounding box center [252, 426] width 16 height 6
click at [247, 319] on div "Undo" at bounding box center [252, 426] width 16 height 6
click at [248, 319] on div "Undo" at bounding box center [252, 426] width 16 height 6
click at [474, 319] on icon at bounding box center [476, 426] width 10 height 10
click at [732, 15] on img "button" at bounding box center [732, 13] width 10 height 10
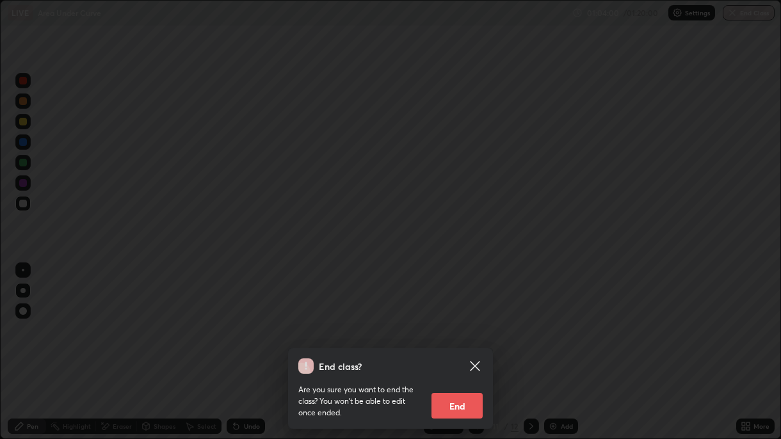
click at [452, 319] on button "End" at bounding box center [457, 406] width 51 height 26
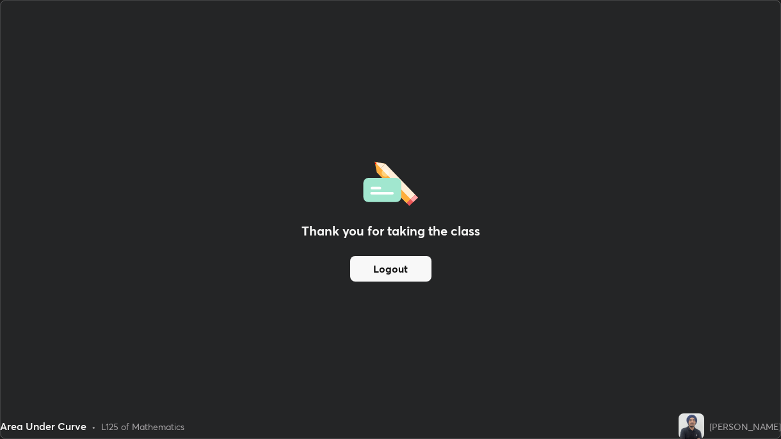
click at [371, 273] on button "Logout" at bounding box center [390, 269] width 81 height 26
